Goal: Transaction & Acquisition: Book appointment/travel/reservation

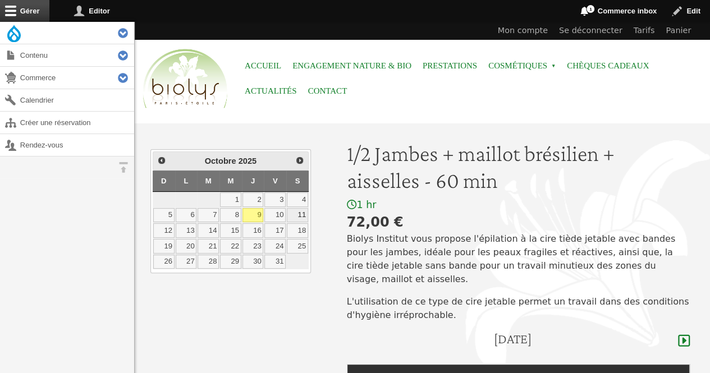
click at [300, 214] on link "11" at bounding box center [297, 215] width 21 height 15
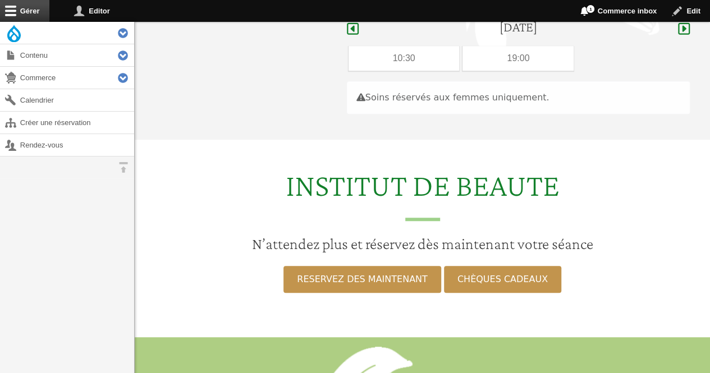
scroll to position [317, 0]
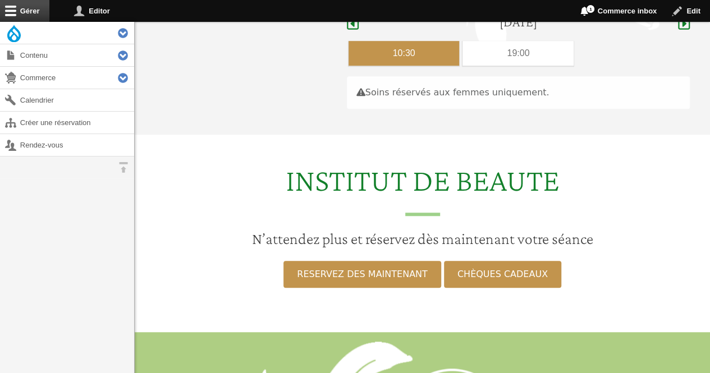
click at [435, 43] on div "10:30" at bounding box center [403, 53] width 111 height 25
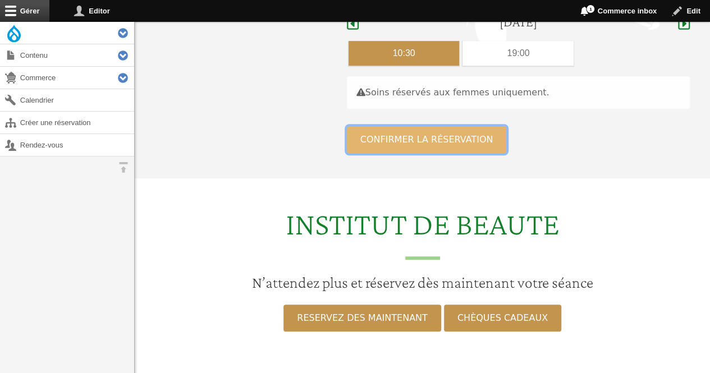
click at [417, 126] on button "Confirmer la réservation" at bounding box center [427, 139] width 160 height 27
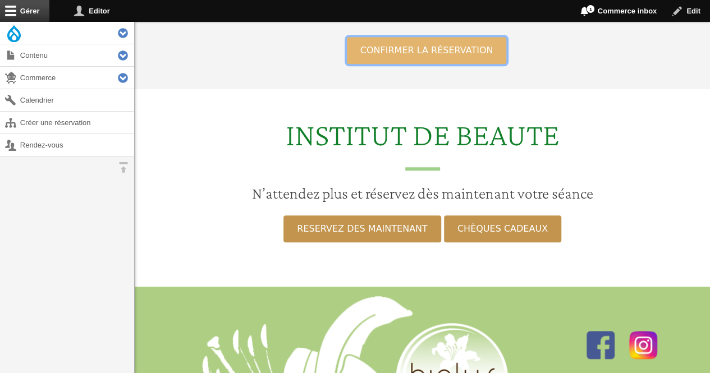
scroll to position [425, 0]
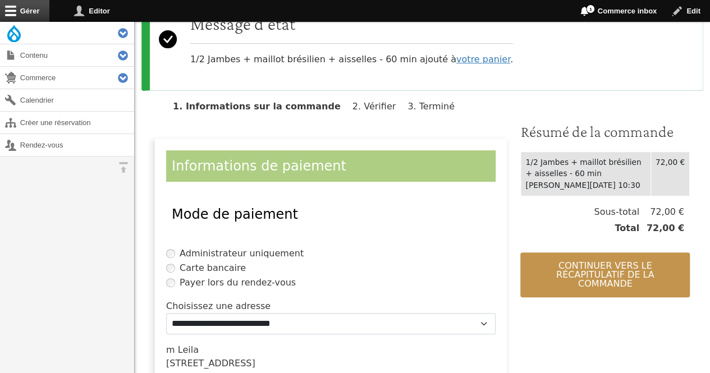
scroll to position [136, 0]
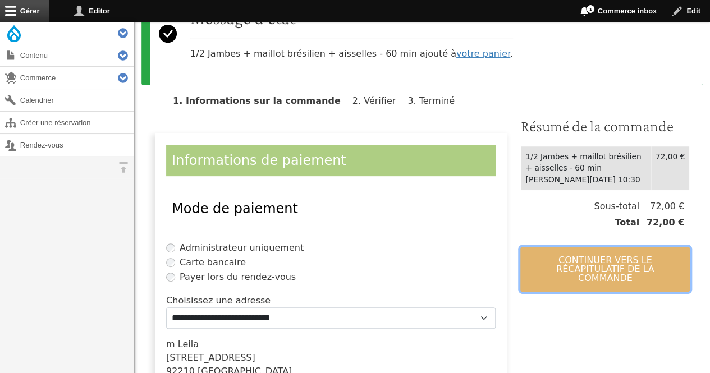
click at [613, 262] on button "Continuer vers le récapitulatif de la commande" at bounding box center [604, 269] width 169 height 45
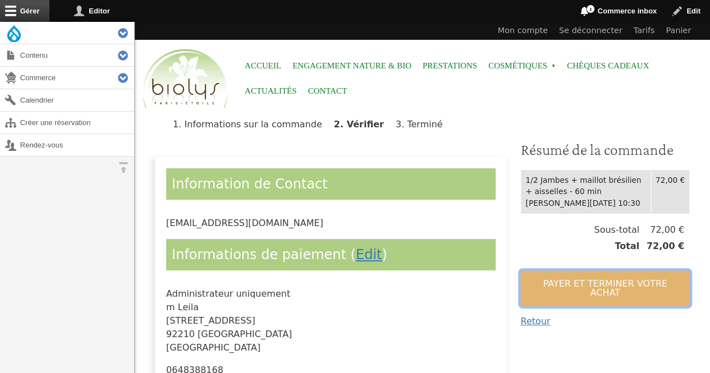
click at [660, 288] on button "Payer et terminer votre achat" at bounding box center [604, 288] width 169 height 36
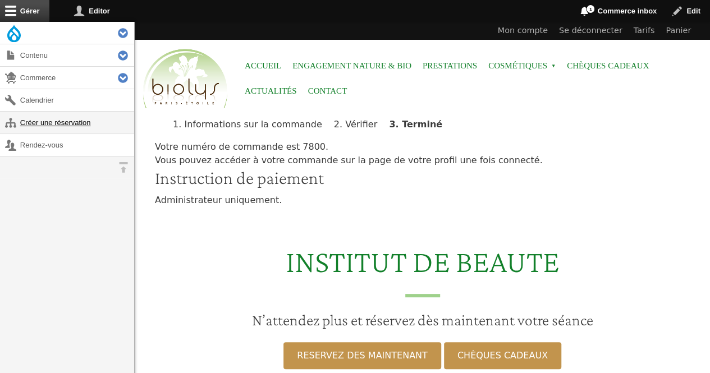
click at [91, 121] on link "Créer une réservation" at bounding box center [67, 123] width 134 height 22
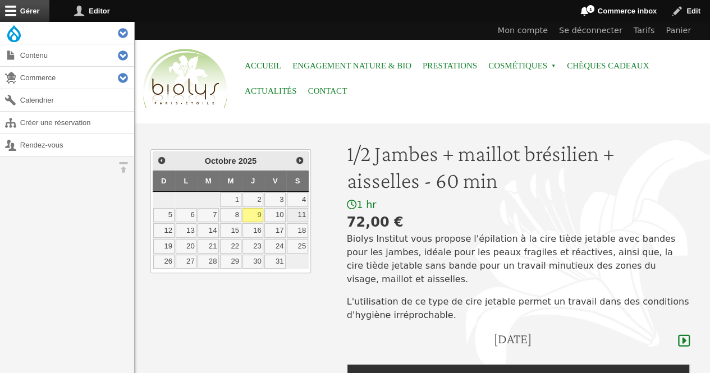
click at [299, 214] on link "11" at bounding box center [297, 215] width 21 height 15
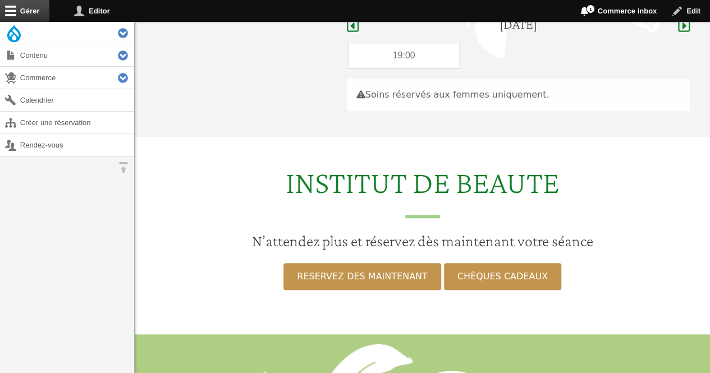
scroll to position [317, 0]
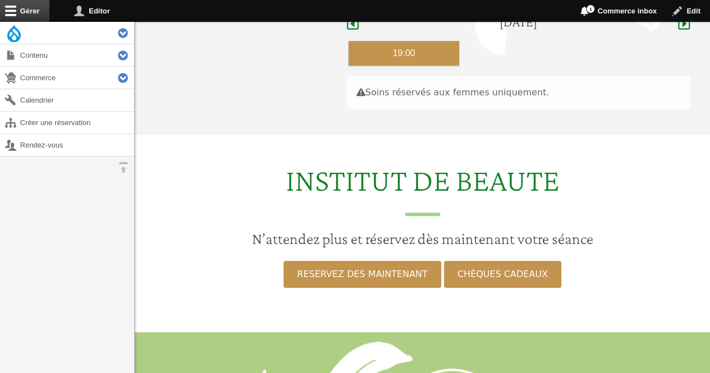
click at [368, 41] on div "19:00" at bounding box center [403, 53] width 111 height 25
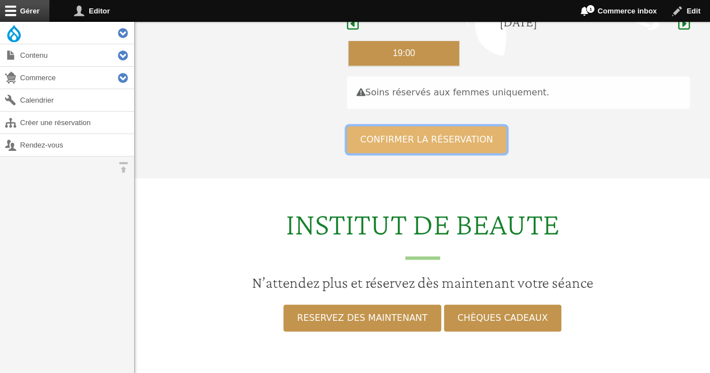
click at [378, 131] on button "Confirmer la réservation" at bounding box center [427, 139] width 160 height 27
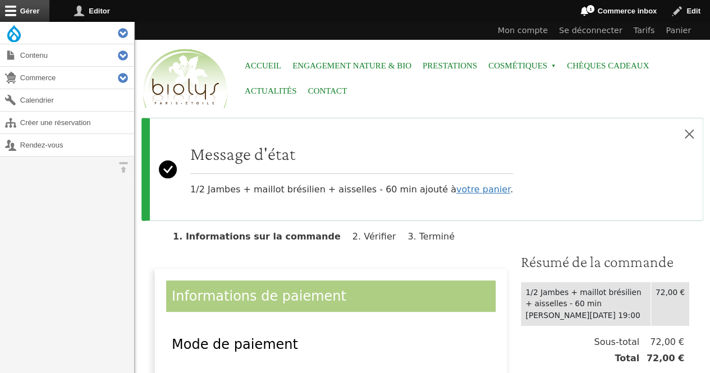
scroll to position [144, 0]
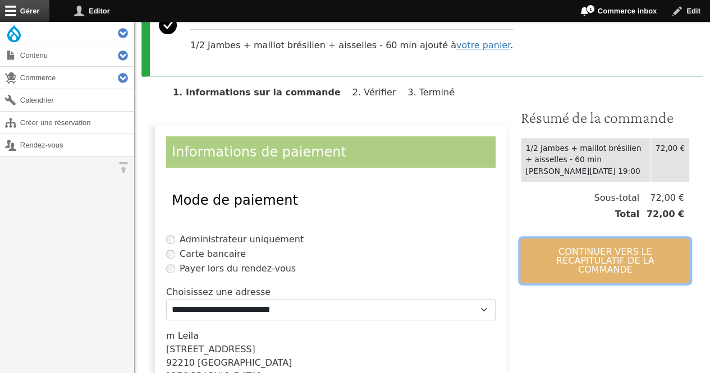
click at [621, 256] on button "Continuer vers le récapitulatif de la commande" at bounding box center [604, 260] width 169 height 45
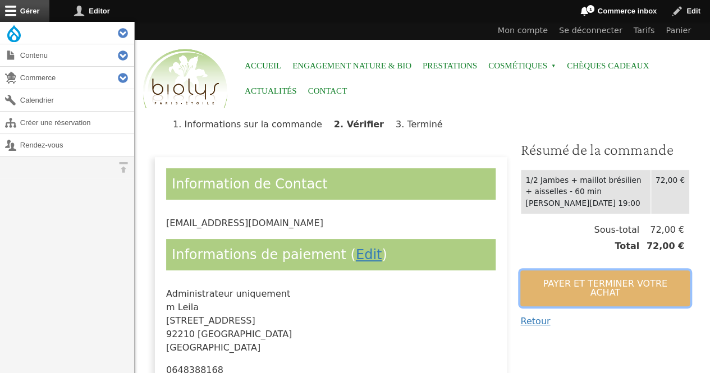
click at [610, 284] on button "Payer et terminer votre achat" at bounding box center [604, 288] width 169 height 36
